Goal: Transaction & Acquisition: Obtain resource

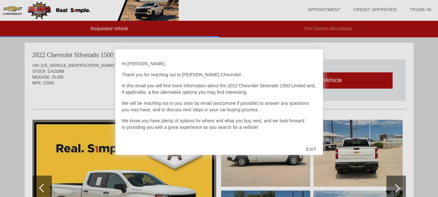
click at [311, 151] on div "EXIT" at bounding box center [311, 148] width 23 height 19
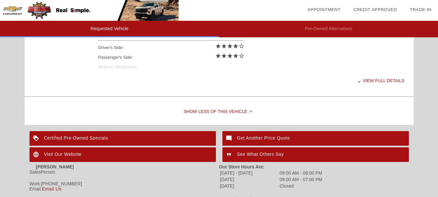
scroll to position [340, 0]
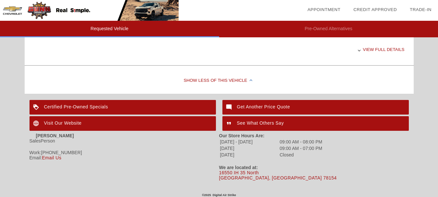
click at [369, 48] on div "View full details" at bounding box center [251, 50] width 306 height 16
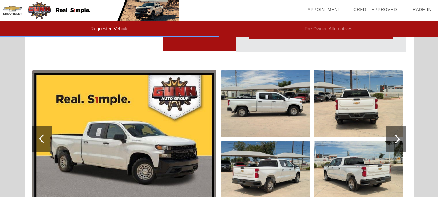
scroll to position [0, 0]
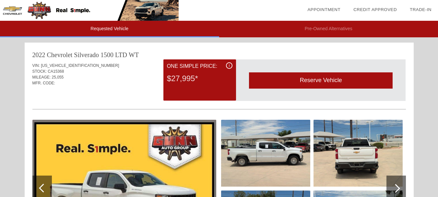
click at [228, 67] on div "i" at bounding box center [229, 65] width 6 height 6
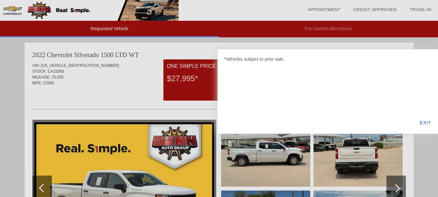
click at [423, 123] on div "EXIT" at bounding box center [425, 123] width 25 height 22
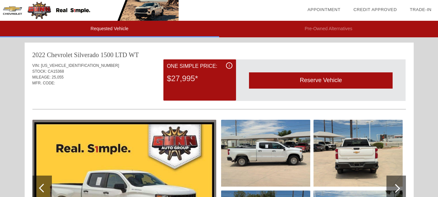
click at [228, 66] on div "i" at bounding box center [229, 65] width 6 height 6
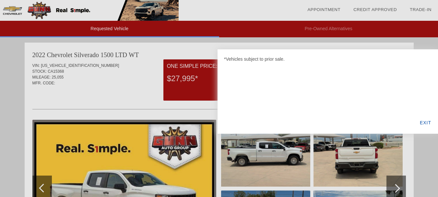
click at [428, 121] on div "EXIT" at bounding box center [425, 123] width 25 height 22
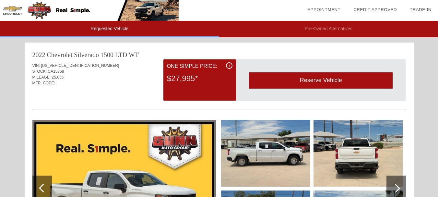
click at [319, 85] on div "Reserve Vehicle" at bounding box center [321, 80] width 144 height 16
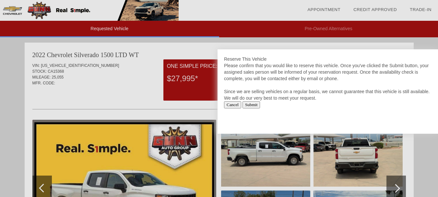
click at [306, 104] on div "Cancel Submit" at bounding box center [328, 104] width 208 height 7
click at [255, 105] on input "Submit" at bounding box center [252, 104] width 18 height 7
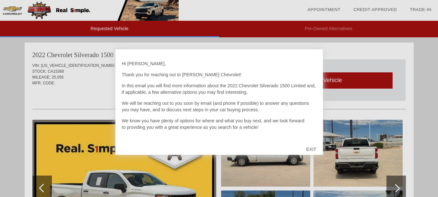
click at [309, 148] on div "EXIT" at bounding box center [311, 148] width 23 height 19
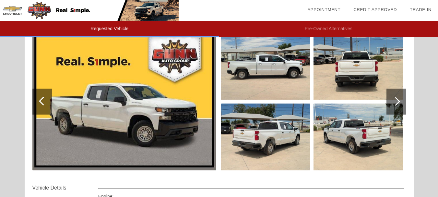
scroll to position [89, 0]
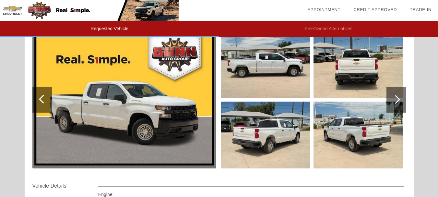
click at [397, 103] on div at bounding box center [395, 100] width 19 height 26
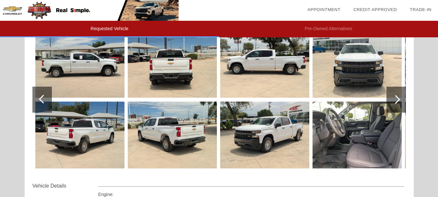
click at [397, 103] on div at bounding box center [395, 100] width 19 height 26
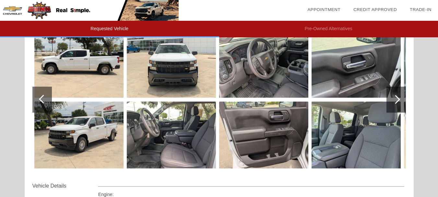
click at [397, 103] on div at bounding box center [395, 100] width 19 height 26
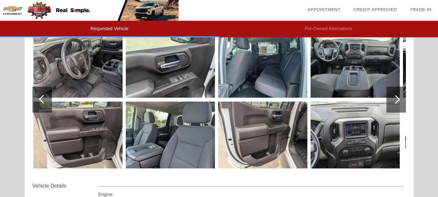
click at [397, 103] on div at bounding box center [395, 100] width 19 height 26
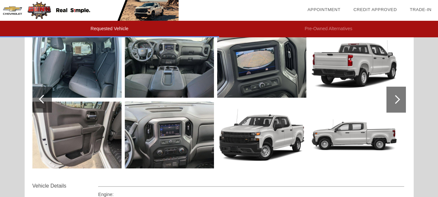
click at [397, 103] on div at bounding box center [395, 100] width 19 height 26
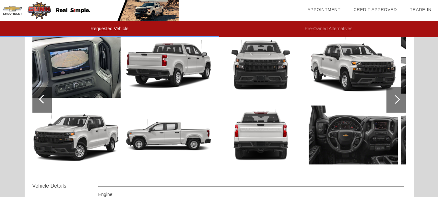
click at [397, 103] on div at bounding box center [395, 100] width 19 height 26
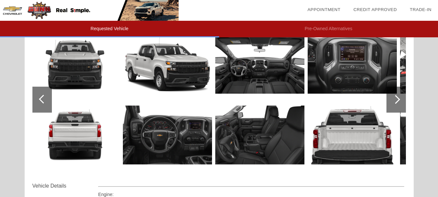
click at [397, 103] on div at bounding box center [395, 100] width 19 height 26
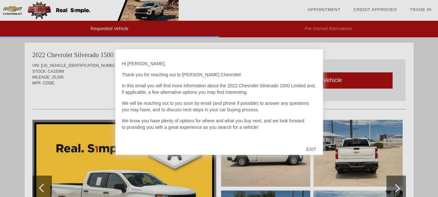
click at [311, 150] on div "EXIT" at bounding box center [311, 148] width 23 height 19
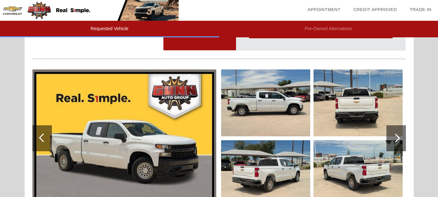
scroll to position [52, 0]
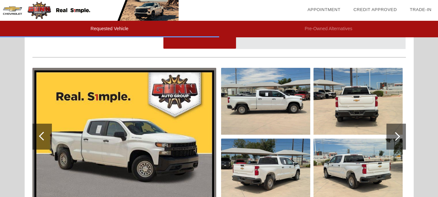
click at [396, 135] on div at bounding box center [395, 136] width 9 height 9
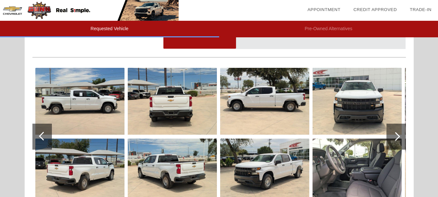
click at [396, 135] on div at bounding box center [395, 136] width 9 height 9
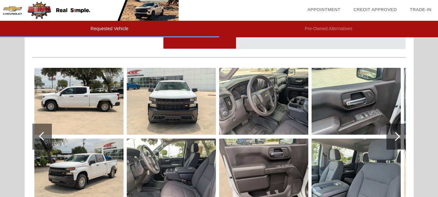
click at [396, 135] on div at bounding box center [395, 136] width 9 height 9
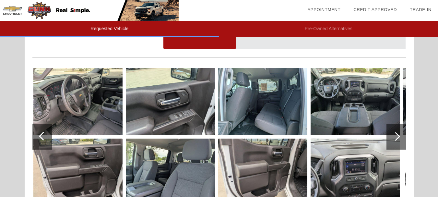
click at [396, 135] on div at bounding box center [395, 136] width 9 height 9
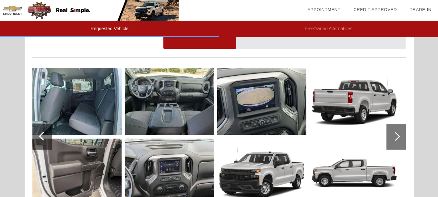
click at [169, 90] on img at bounding box center [169, 101] width 89 height 67
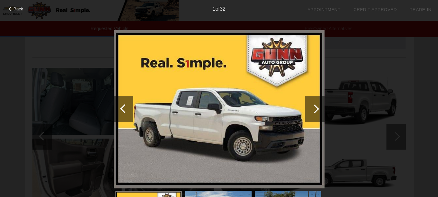
click at [321, 112] on div at bounding box center [314, 109] width 19 height 26
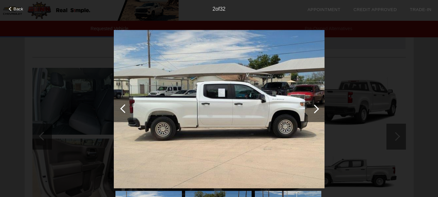
click at [321, 112] on div at bounding box center [314, 109] width 19 height 26
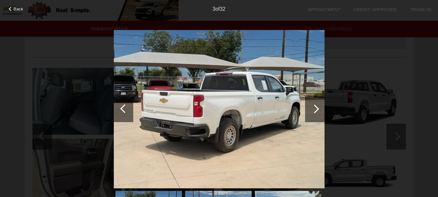
click at [314, 105] on div at bounding box center [314, 108] width 9 height 9
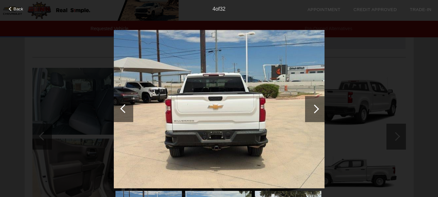
click at [314, 105] on div at bounding box center [314, 108] width 9 height 9
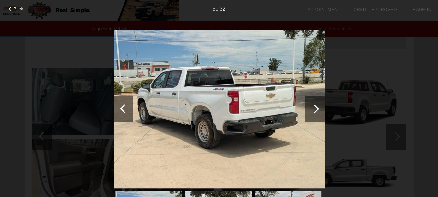
click at [314, 105] on div at bounding box center [314, 108] width 9 height 9
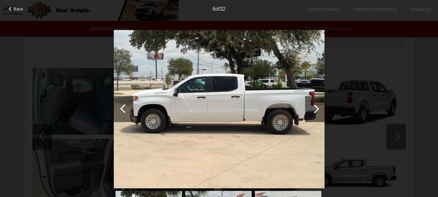
click at [314, 105] on div at bounding box center [314, 108] width 9 height 9
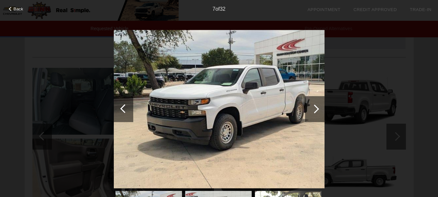
click at [314, 105] on div at bounding box center [314, 108] width 9 height 9
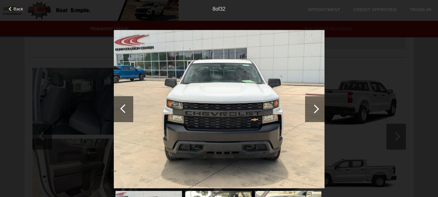
click at [314, 105] on div at bounding box center [314, 108] width 9 height 9
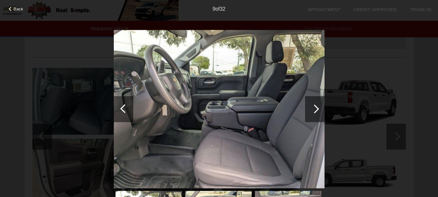
click at [314, 105] on div at bounding box center [314, 108] width 9 height 9
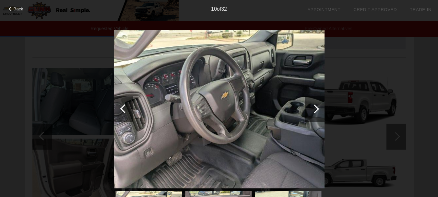
click at [314, 105] on div at bounding box center [314, 108] width 9 height 9
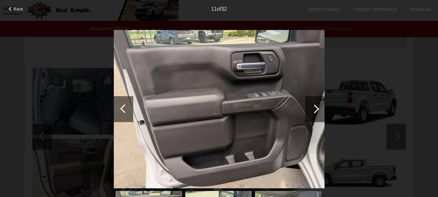
click at [314, 105] on div at bounding box center [314, 108] width 9 height 9
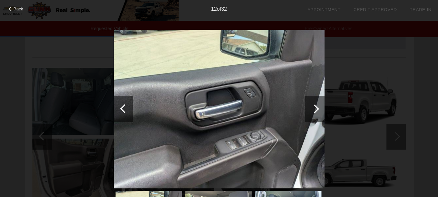
click at [314, 105] on div at bounding box center [314, 108] width 9 height 9
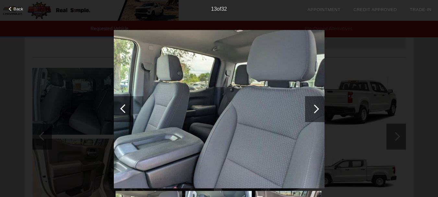
click at [314, 105] on div at bounding box center [314, 108] width 9 height 9
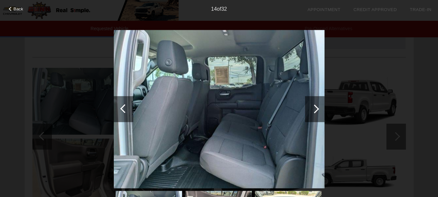
click at [314, 105] on div at bounding box center [314, 108] width 9 height 9
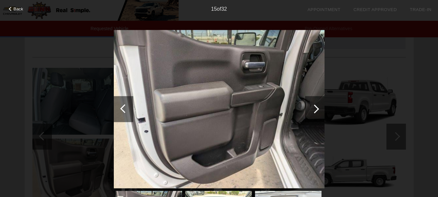
click at [314, 105] on div at bounding box center [314, 108] width 9 height 9
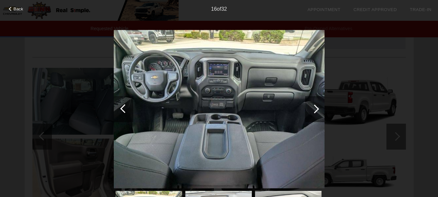
click at [314, 105] on div at bounding box center [314, 108] width 9 height 9
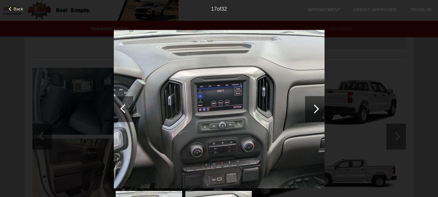
click at [314, 105] on div at bounding box center [314, 108] width 9 height 9
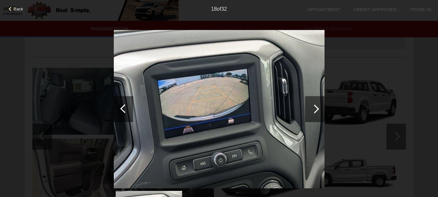
click at [314, 105] on div at bounding box center [314, 108] width 9 height 9
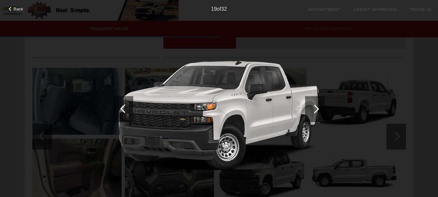
click at [314, 105] on div at bounding box center [314, 108] width 9 height 9
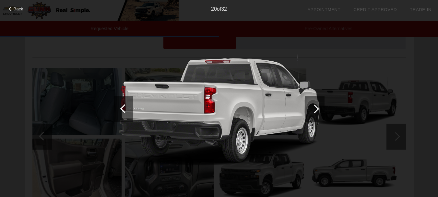
click at [314, 105] on div at bounding box center [314, 108] width 9 height 9
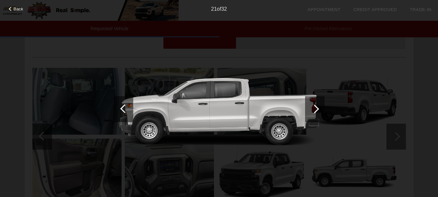
click at [314, 105] on div at bounding box center [314, 108] width 9 height 9
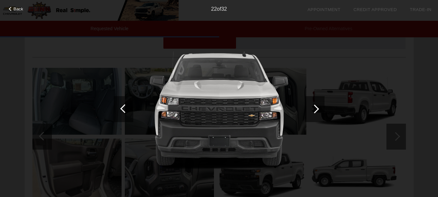
click at [314, 105] on div at bounding box center [314, 108] width 9 height 9
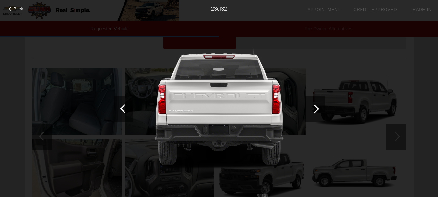
click at [314, 105] on div at bounding box center [314, 108] width 9 height 9
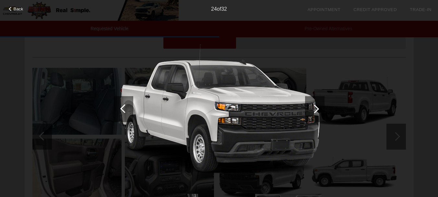
click at [314, 105] on div at bounding box center [314, 108] width 9 height 9
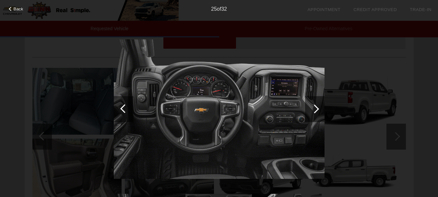
click at [314, 105] on div at bounding box center [314, 108] width 9 height 9
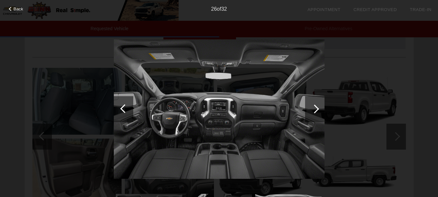
click at [314, 105] on div at bounding box center [314, 108] width 9 height 9
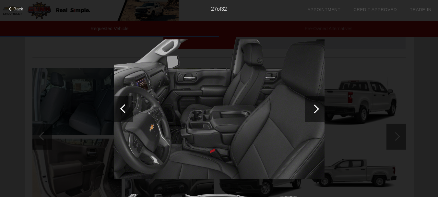
click at [314, 105] on div at bounding box center [314, 108] width 9 height 9
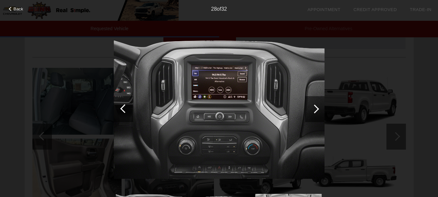
click at [314, 105] on div at bounding box center [314, 108] width 9 height 9
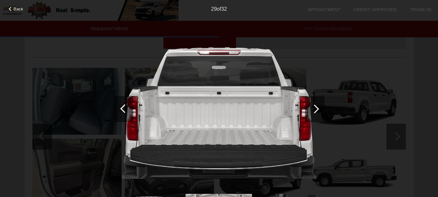
click at [314, 105] on div at bounding box center [314, 108] width 9 height 9
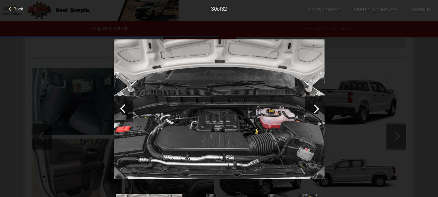
click at [314, 105] on div at bounding box center [314, 108] width 9 height 9
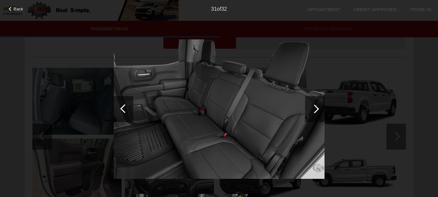
click at [314, 105] on div at bounding box center [314, 108] width 9 height 9
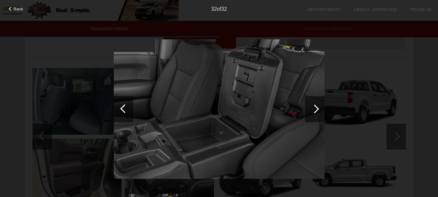
click at [314, 105] on div at bounding box center [314, 108] width 9 height 9
click at [15, 9] on span "Back" at bounding box center [19, 8] width 10 height 5
